Goal: Transaction & Acquisition: Book appointment/travel/reservation

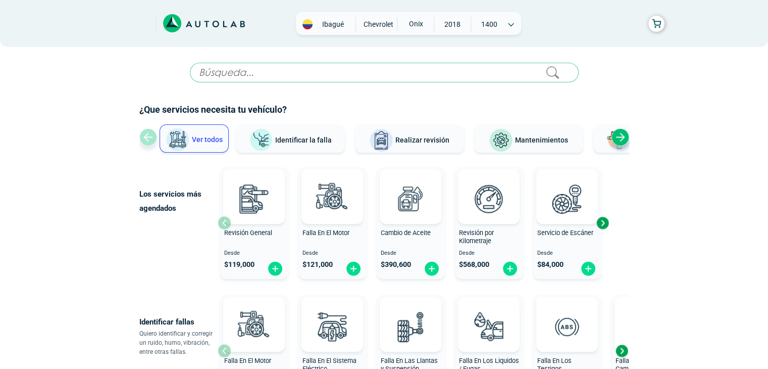
click at [621, 140] on div "Next slide" at bounding box center [620, 137] width 18 height 18
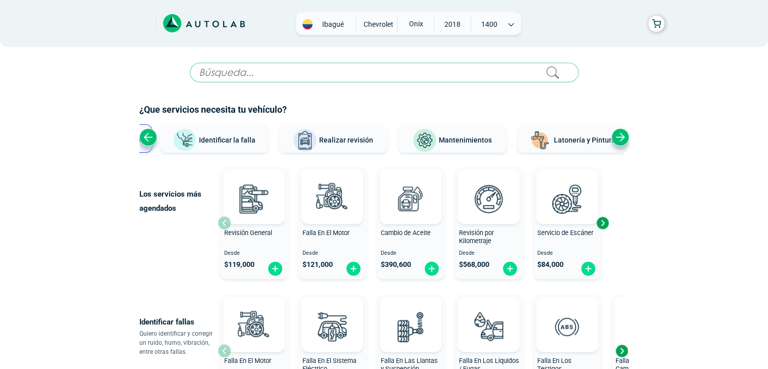
click at [621, 140] on div "Next slide" at bounding box center [620, 137] width 18 height 18
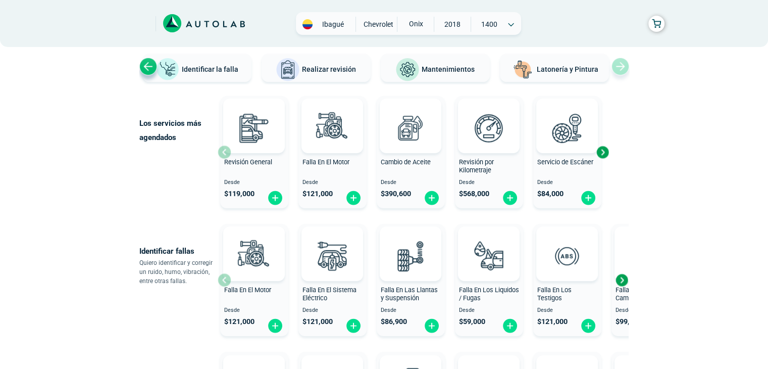
scroll to position [50, 0]
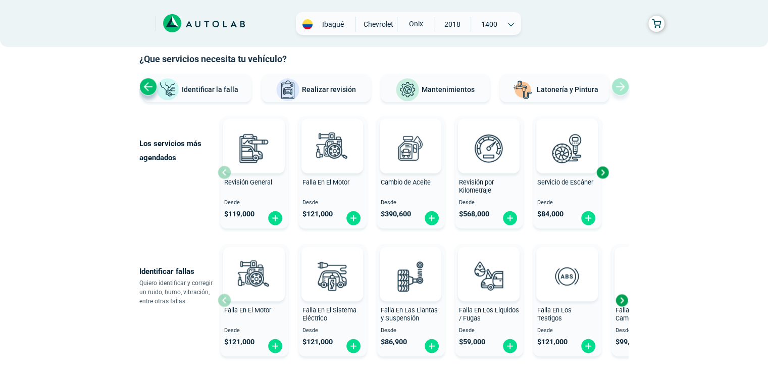
click at [604, 173] on div "Next slide" at bounding box center [602, 172] width 15 height 15
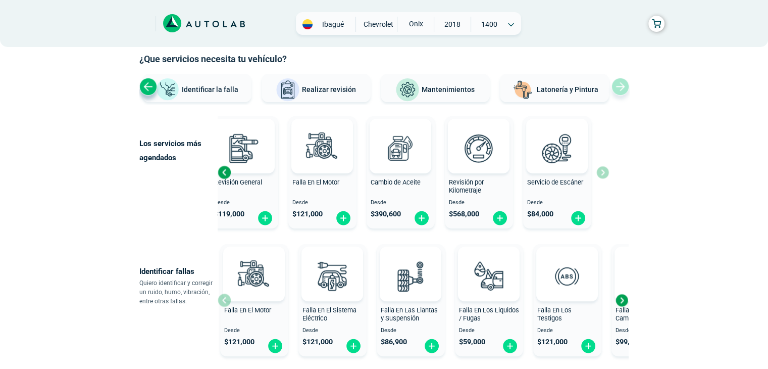
click at [224, 168] on div "Previous slide" at bounding box center [224, 172] width 15 height 15
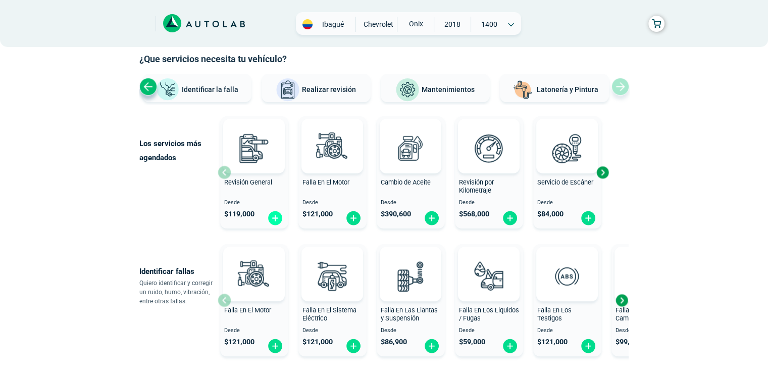
click at [272, 218] on img at bounding box center [275, 218] width 16 height 16
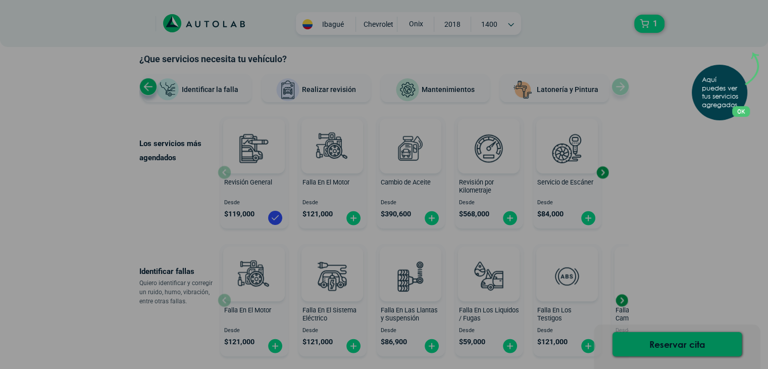
click at [747, 107] on button "OK" at bounding box center [741, 111] width 18 height 11
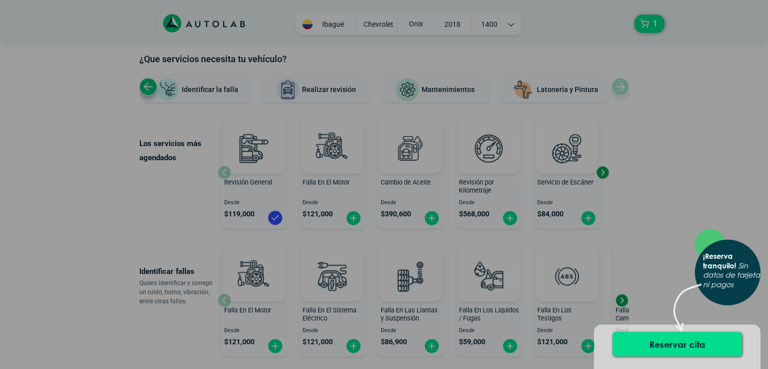
click at [677, 265] on div "× ¡Reserva tranquilo! Sin datos de tarjeta ni pagos" at bounding box center [384, 184] width 768 height 369
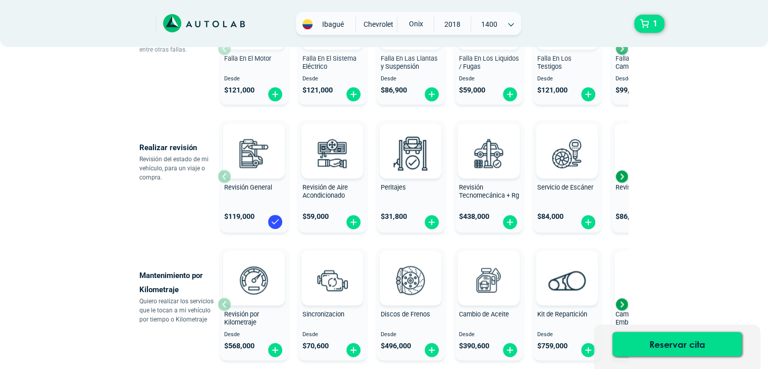
scroll to position [303, 0]
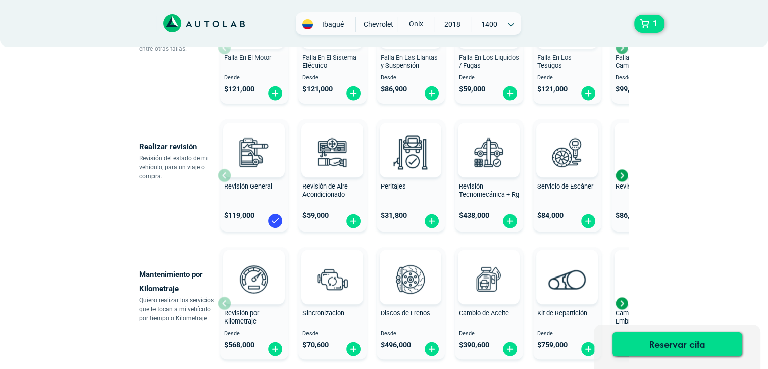
click at [618, 172] on div "Next slide" at bounding box center [621, 175] width 15 height 15
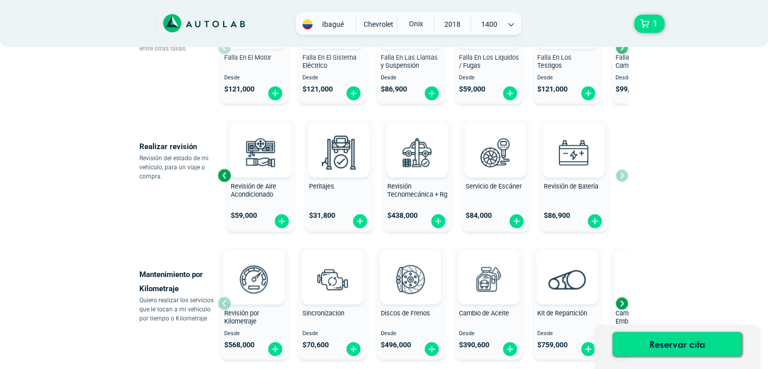
scroll to position [454, 0]
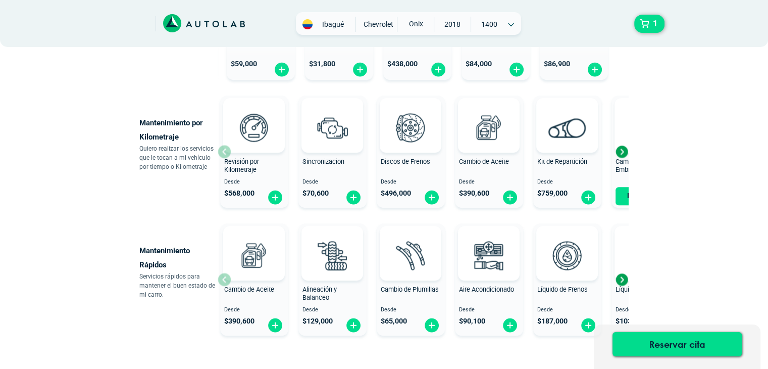
click at [620, 148] on div "Next slide" at bounding box center [621, 151] width 15 height 15
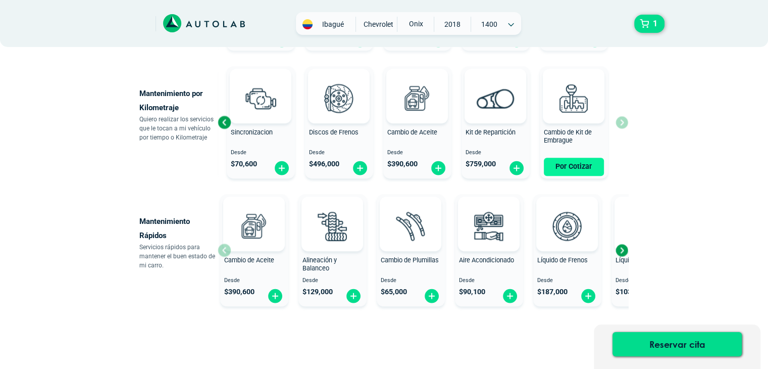
scroll to position [513, 0]
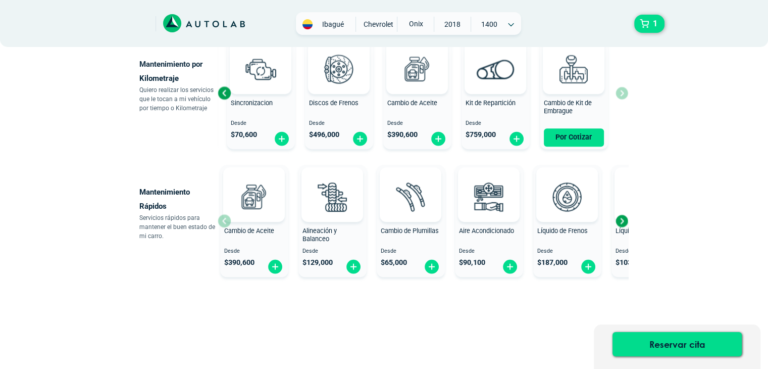
click at [624, 216] on div "Next slide" at bounding box center [621, 220] width 15 height 15
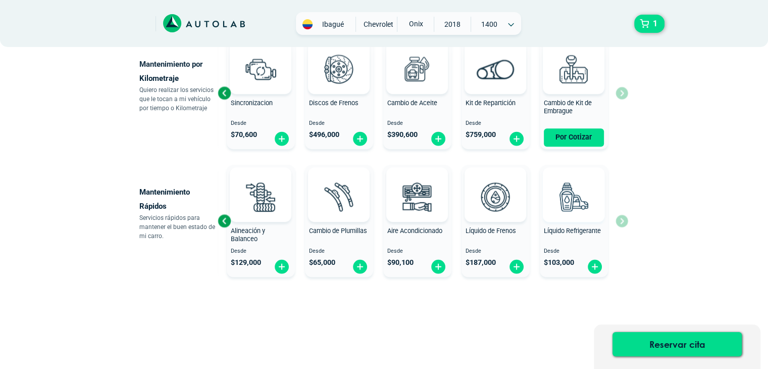
scroll to position [462, 0]
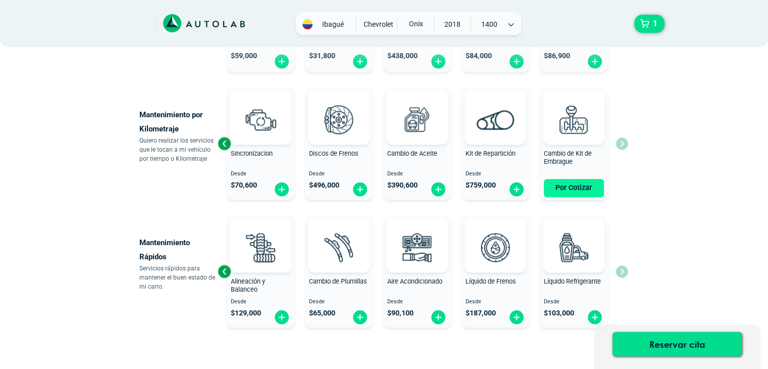
click at [581, 182] on button "Por Cotizar" at bounding box center [574, 188] width 60 height 18
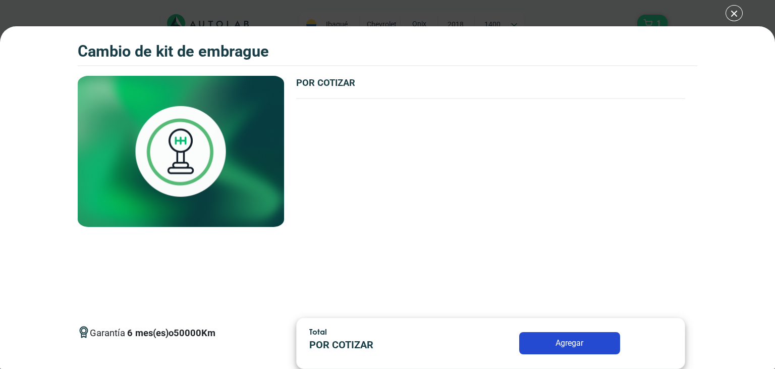
click at [734, 5] on div "CAMBIO DE KIT DE EMBRAGUE 1 CAMBIO DE KIT DE EMBRAGUE 6 50000 Km" at bounding box center [387, 184] width 775 height 369
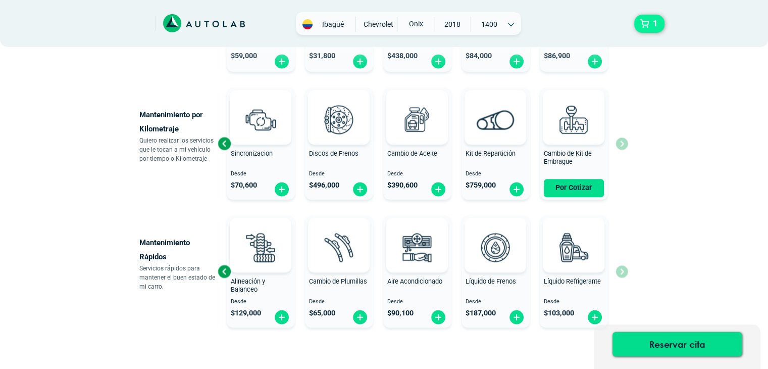
click at [660, 26] on button "1" at bounding box center [649, 24] width 30 height 18
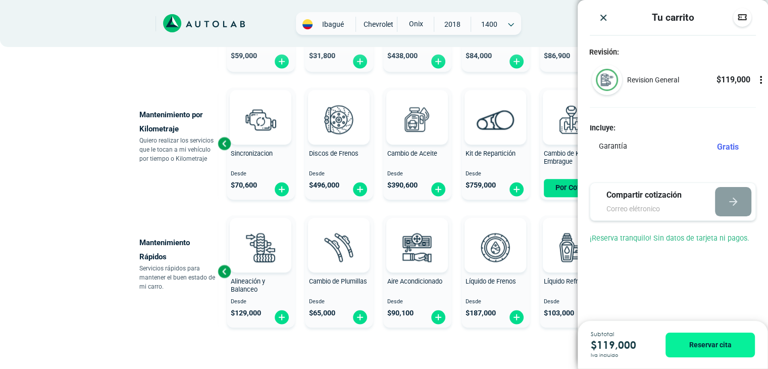
click at [602, 13] on img "Close" at bounding box center [603, 18] width 10 height 10
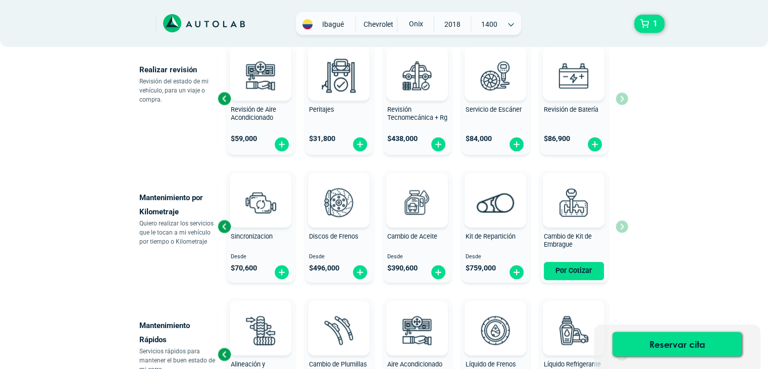
scroll to position [513, 0]
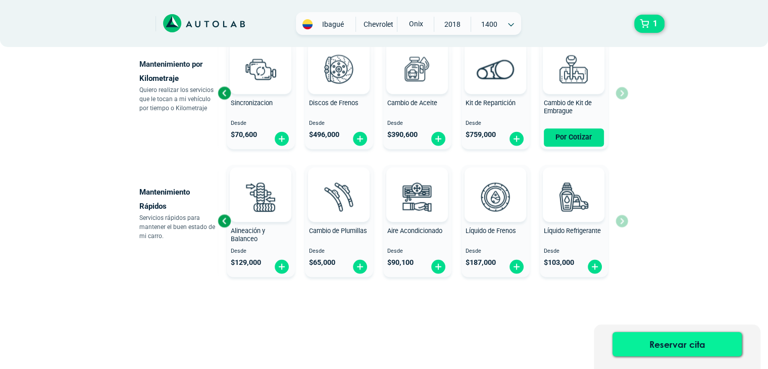
click at [668, 348] on button "Reservar cita" at bounding box center [676, 344] width 129 height 24
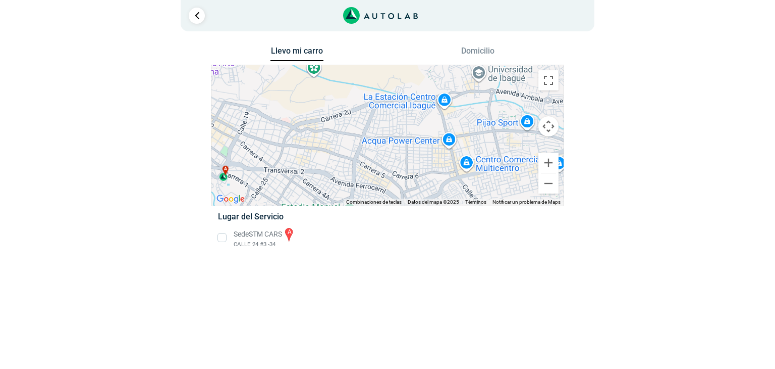
click at [478, 51] on button "Domicilio" at bounding box center [478, 53] width 53 height 15
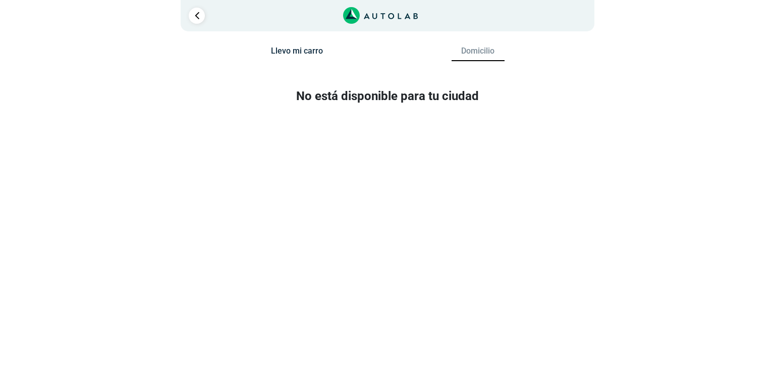
click at [313, 45] on div "Llevo mi carro" at bounding box center [296, 54] width 181 height 19
click at [305, 53] on button "Llevo mi carro" at bounding box center [297, 53] width 53 height 15
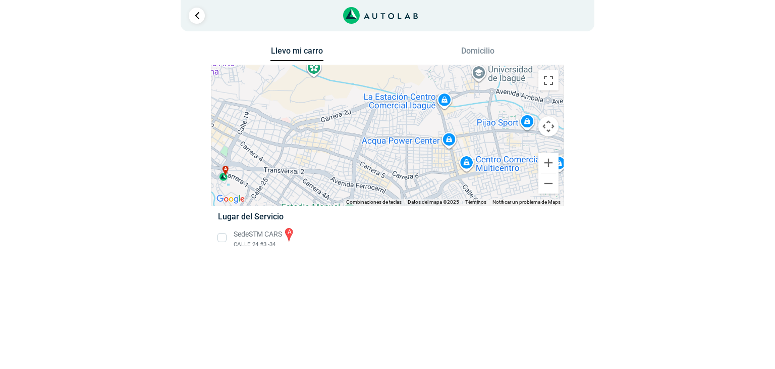
click at [218, 233] on li "Sede STM CARS a CALLE 24 #3 -34" at bounding box center [388, 237] width 354 height 23
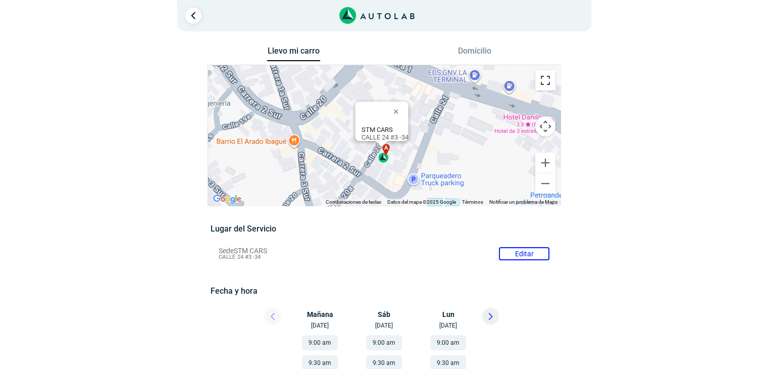
click at [545, 89] on button "Cambiar a la vista en pantalla completa" at bounding box center [545, 80] width 20 height 20
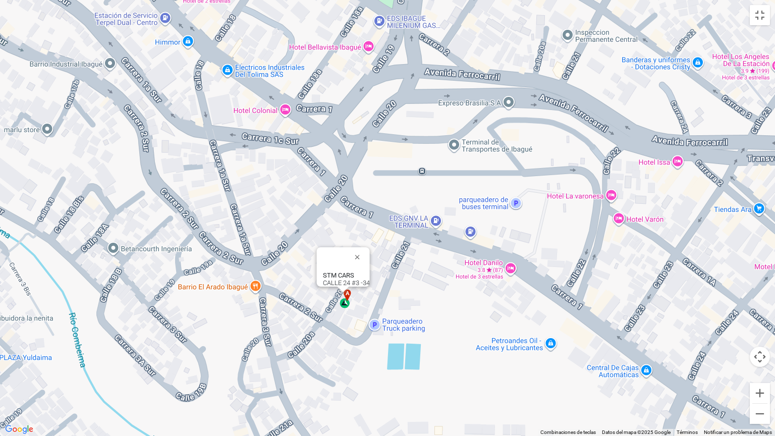
drag, startPoint x: 458, startPoint y: 221, endPoint x: 412, endPoint y: 277, distance: 72.5
click at [413, 279] on div "a STM CARS [STREET_ADDRESS]" at bounding box center [387, 218] width 775 height 436
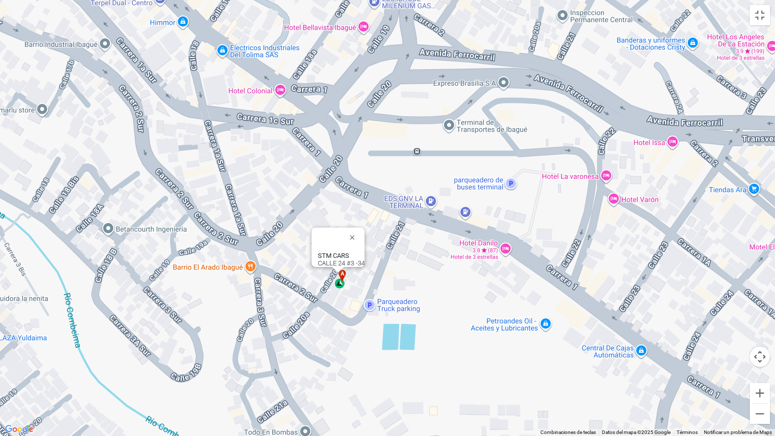
click at [409, 268] on div "a STM CARS [STREET_ADDRESS]" at bounding box center [387, 218] width 775 height 436
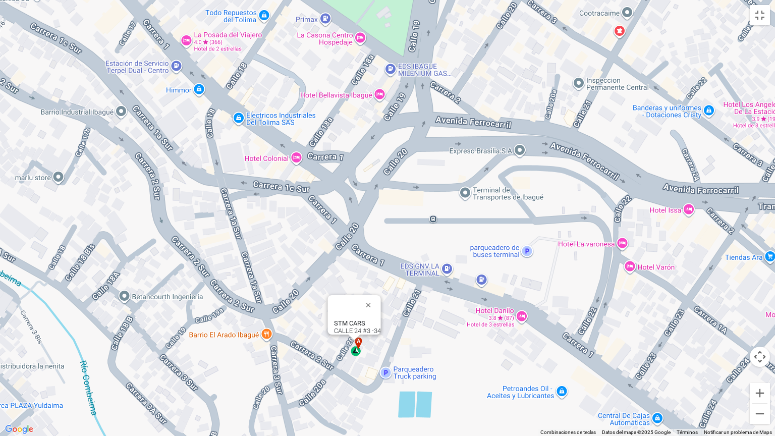
drag, startPoint x: 353, startPoint y: 133, endPoint x: 370, endPoint y: 202, distance: 71.0
click at [370, 202] on div "a STM CARS [STREET_ADDRESS]" at bounding box center [387, 218] width 775 height 436
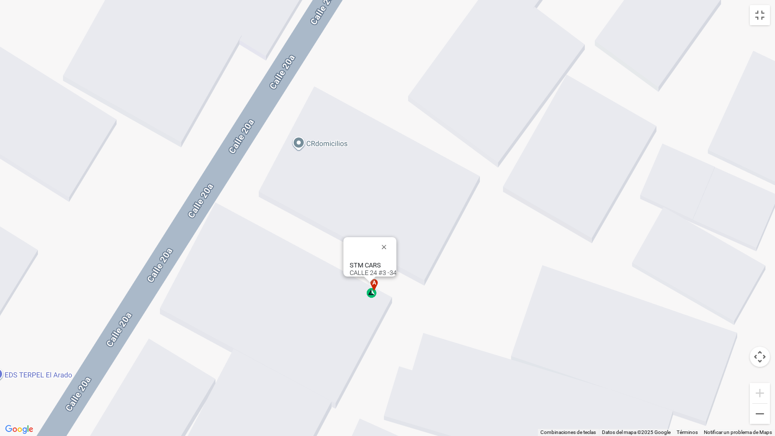
click at [372, 296] on div "a" at bounding box center [373, 288] width 12 height 19
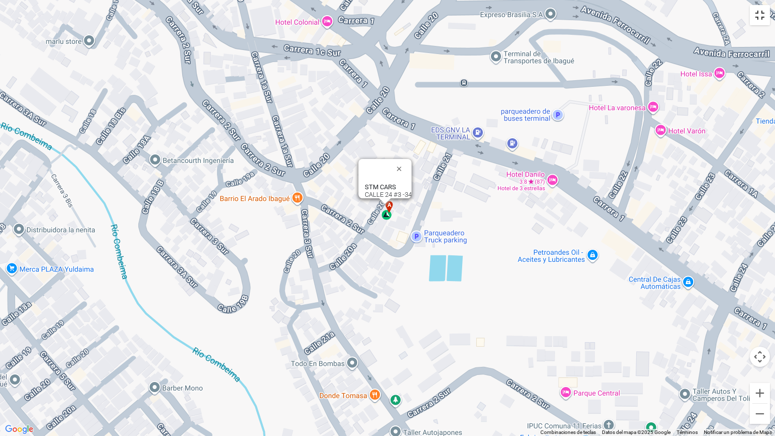
click at [754, 20] on button "Cambiar a la vista en pantalla completa" at bounding box center [760, 15] width 20 height 20
